Goal: Information Seeking & Learning: Learn about a topic

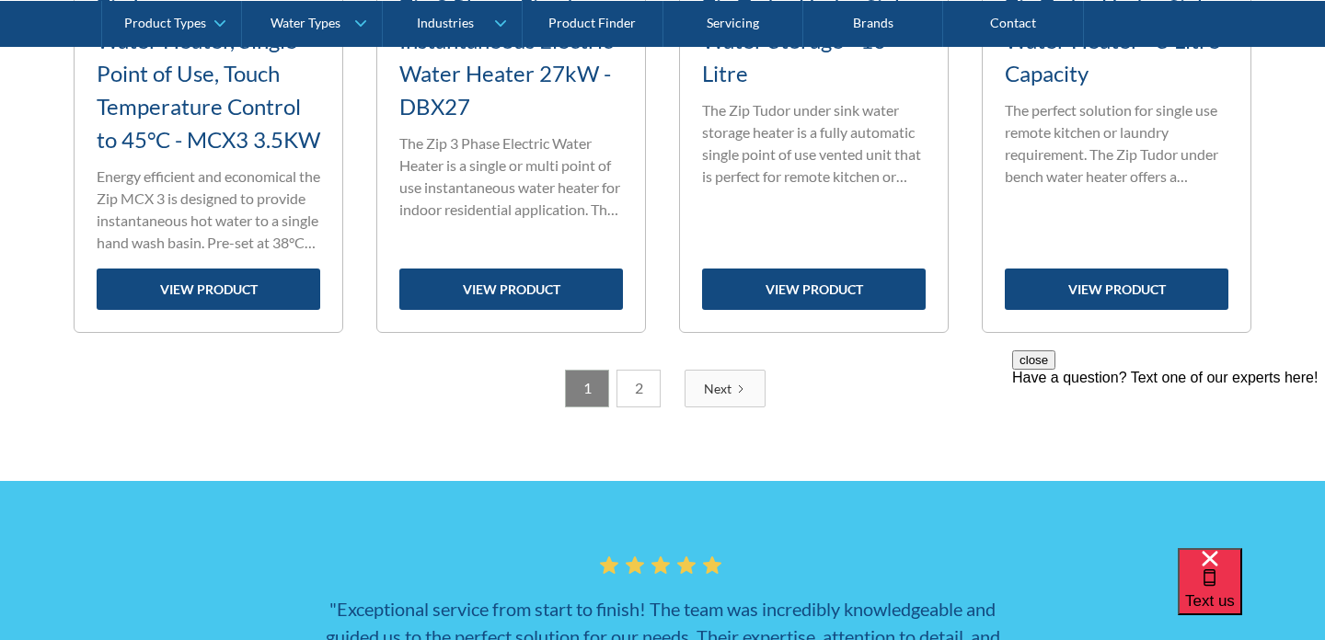
scroll to position [3102, 0]
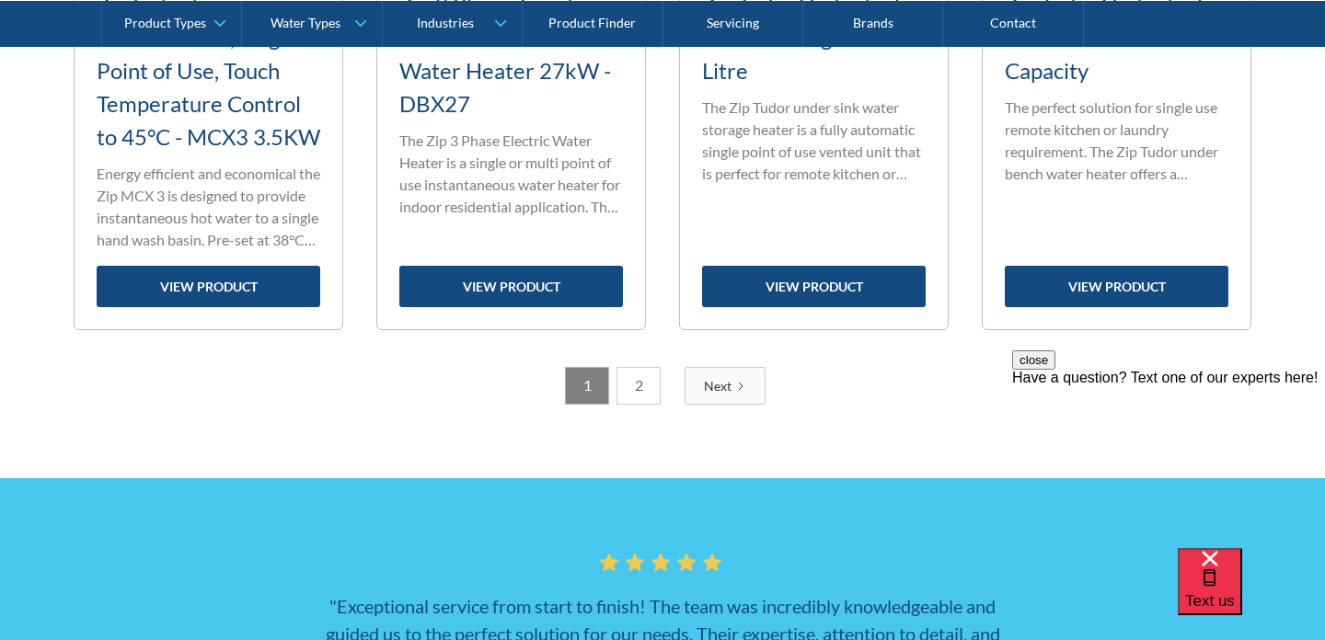
click at [639, 405] on link "2" at bounding box center [638, 386] width 44 height 38
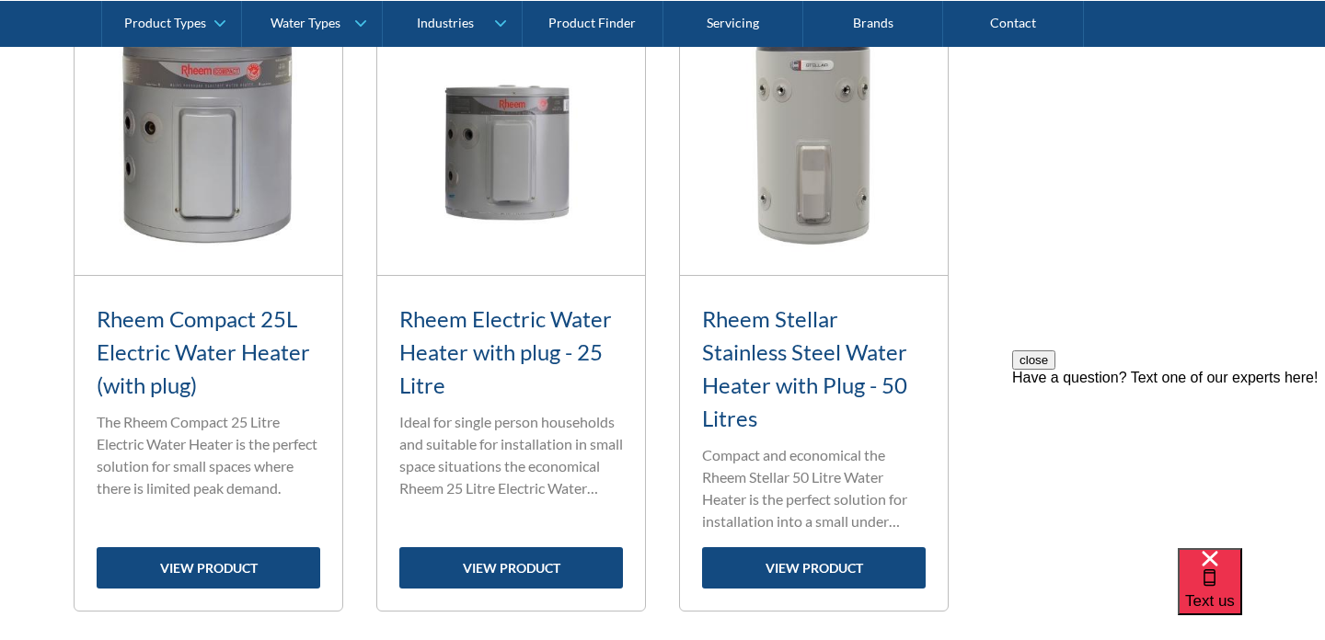
scroll to position [836, 0]
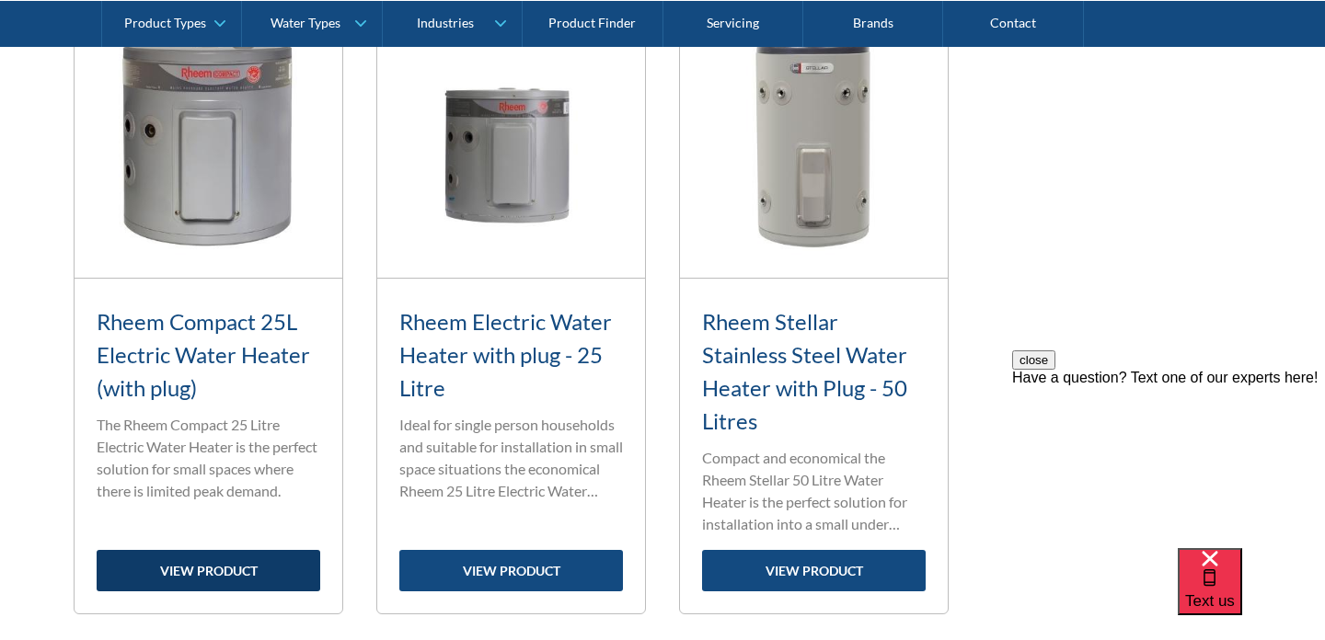
click at [192, 587] on link "view product" at bounding box center [209, 570] width 224 height 41
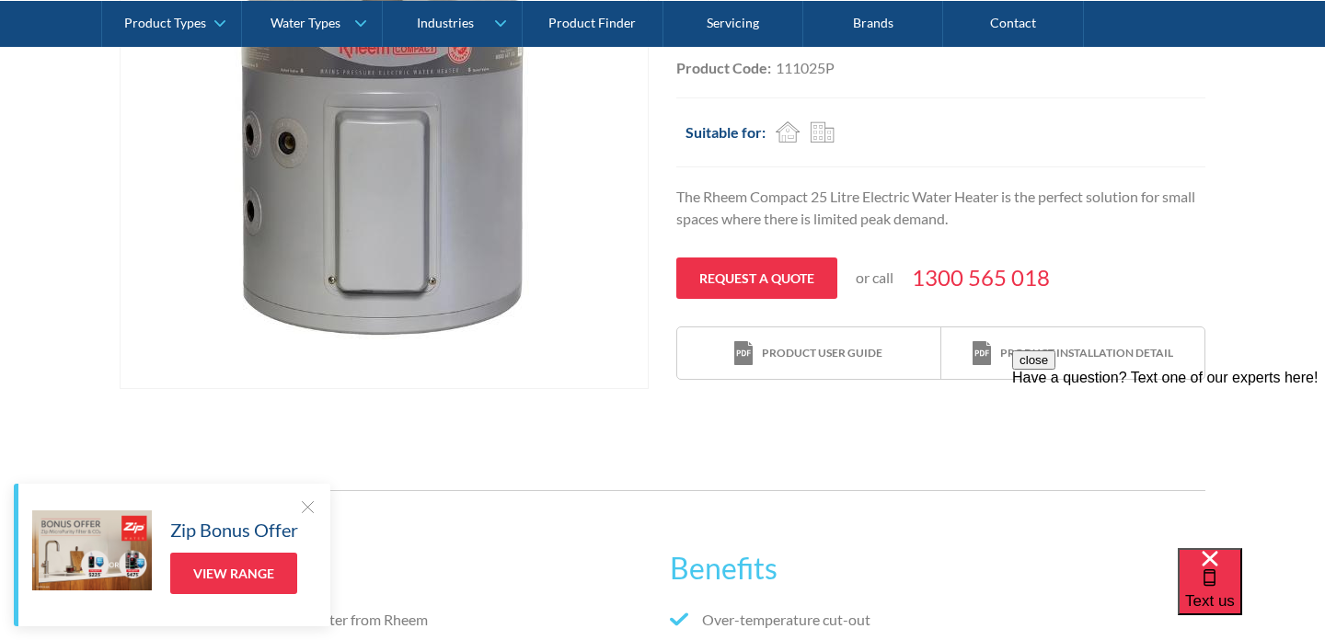
scroll to position [465, 0]
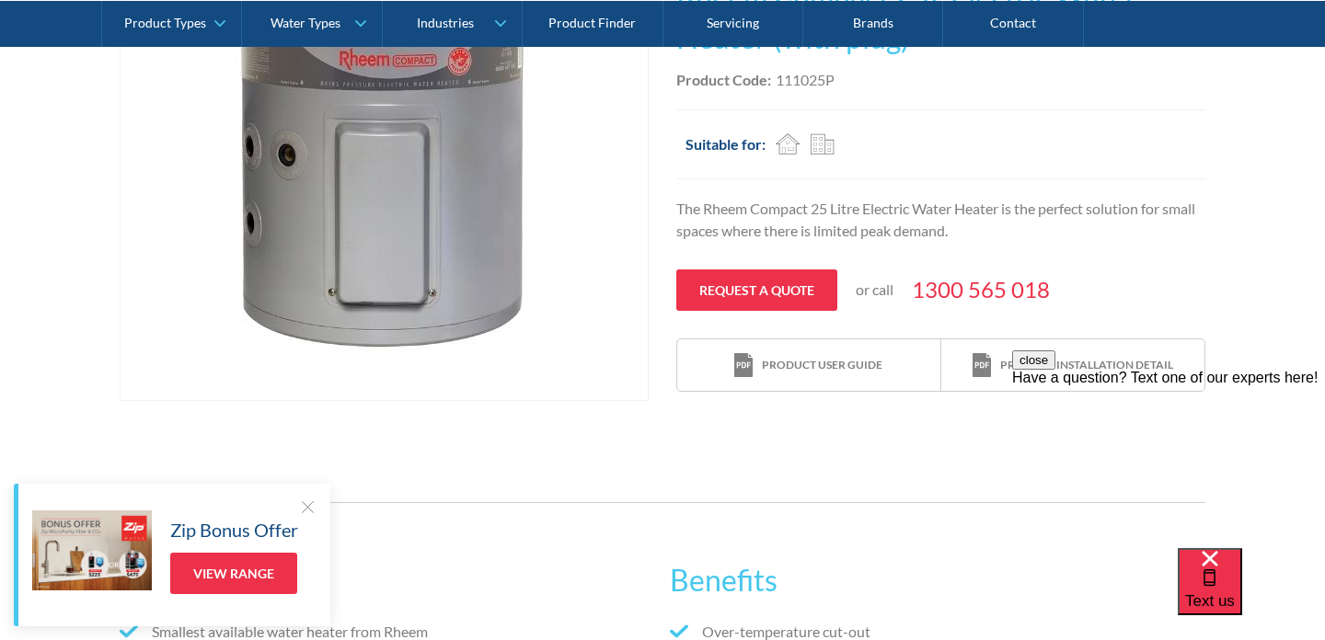
click at [1086, 372] on div "close Have a question? Text one of our experts here!" at bounding box center [1168, 460] width 313 height 221
click at [1033, 360] on div "close Have a question? Text one of our experts here!" at bounding box center [1168, 460] width 313 height 221
click at [1112, 285] on div "Request a quote or call 1300 565 018" at bounding box center [940, 290] width 529 height 41
click at [1055, 370] on button "close" at bounding box center [1033, 359] width 43 height 19
click at [1101, 367] on div "Product installation detail" at bounding box center [1086, 365] width 173 height 17
